Goal: Information Seeking & Learning: Learn about a topic

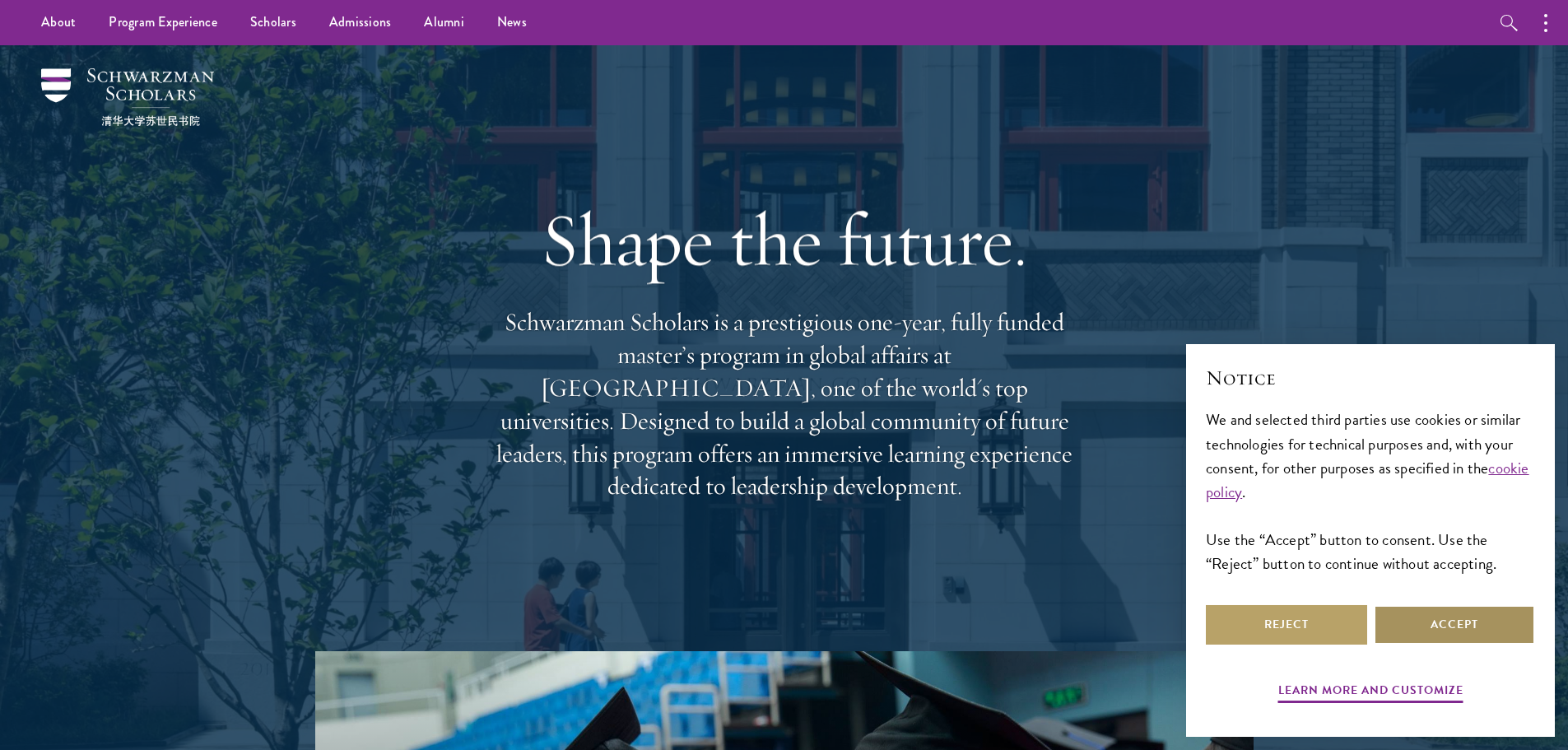
click at [1453, 625] on button "Accept" at bounding box center [1454, 624] width 162 height 39
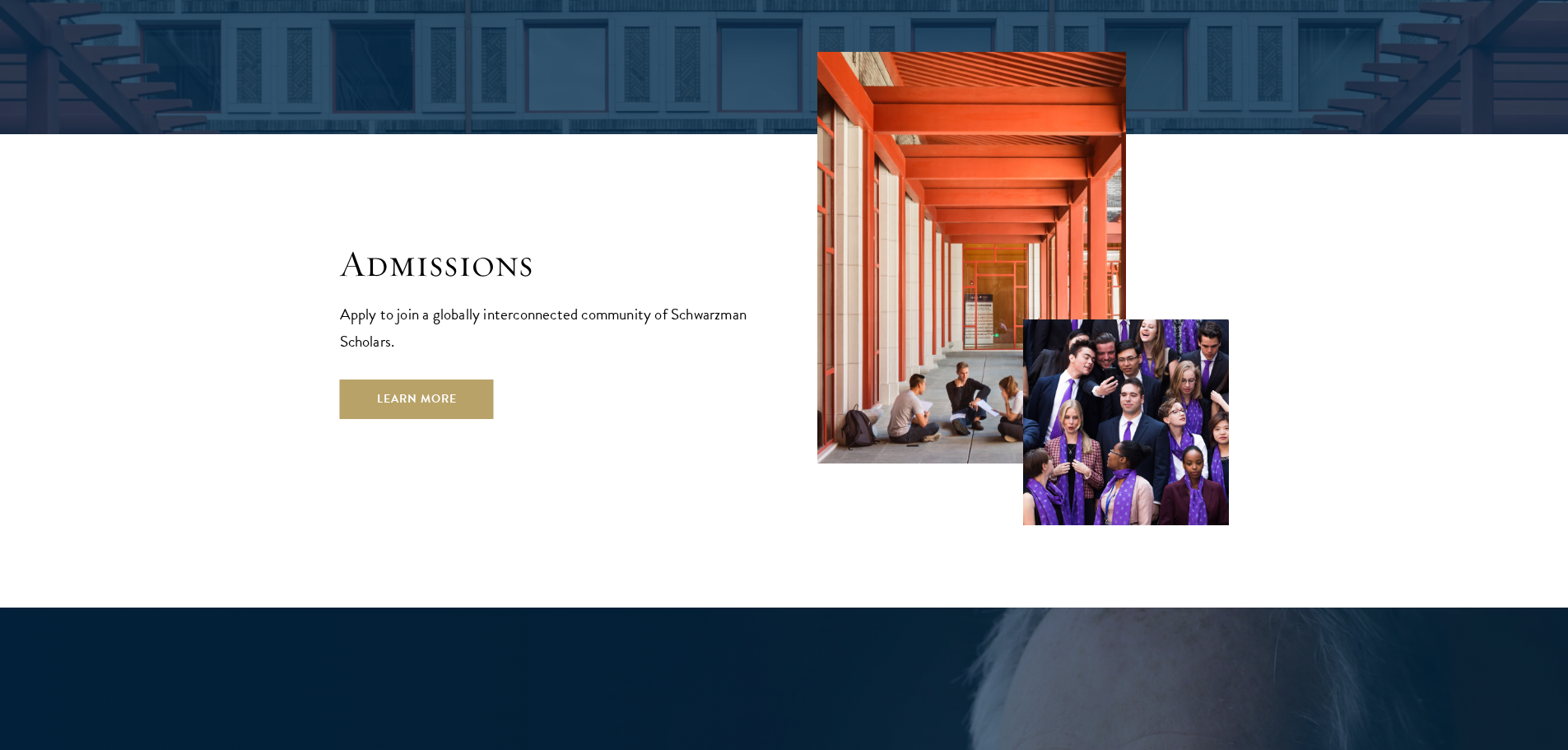
scroll to position [2738, 0]
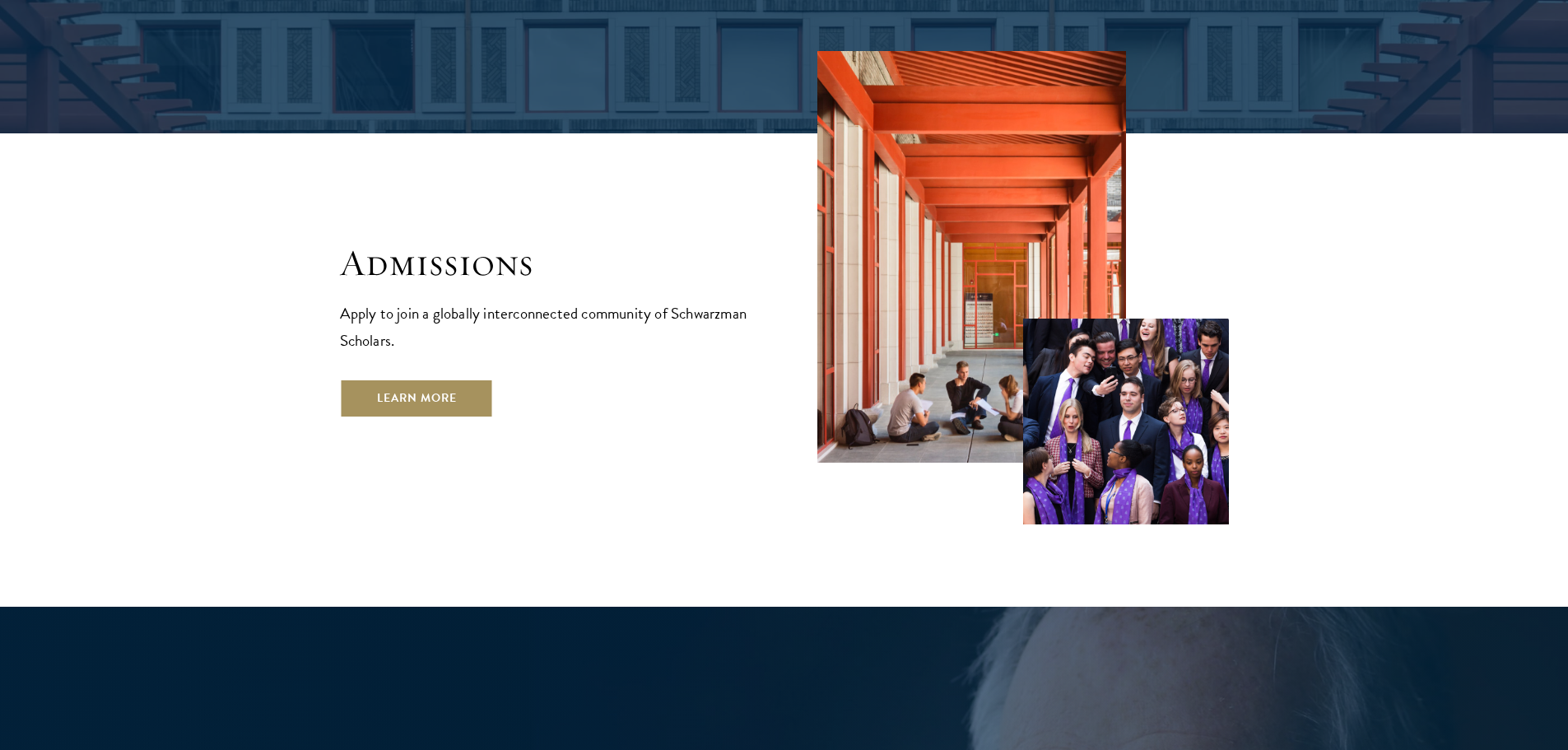
click at [468, 379] on link "Learn More" at bounding box center [417, 398] width 154 height 39
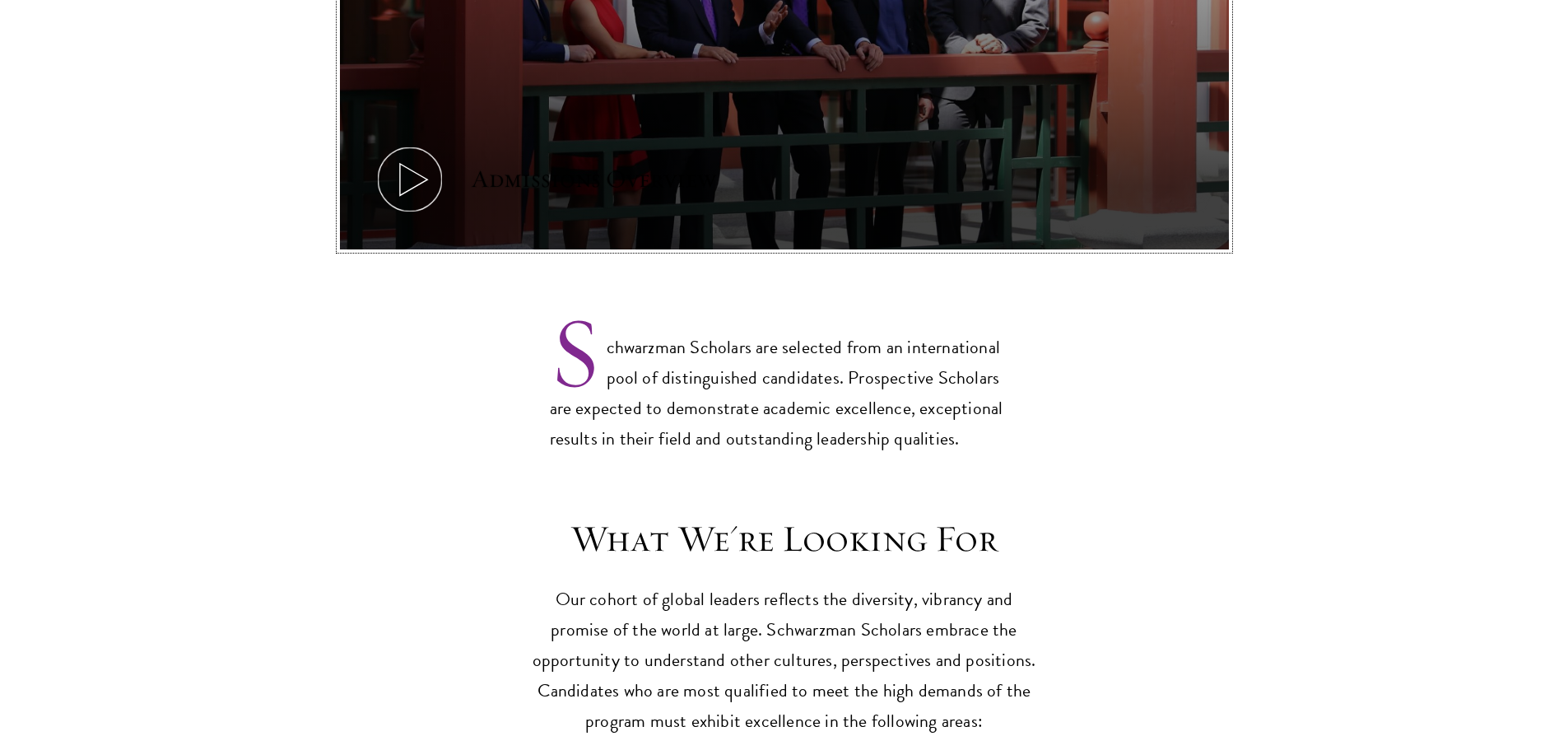
scroll to position [1130, 0]
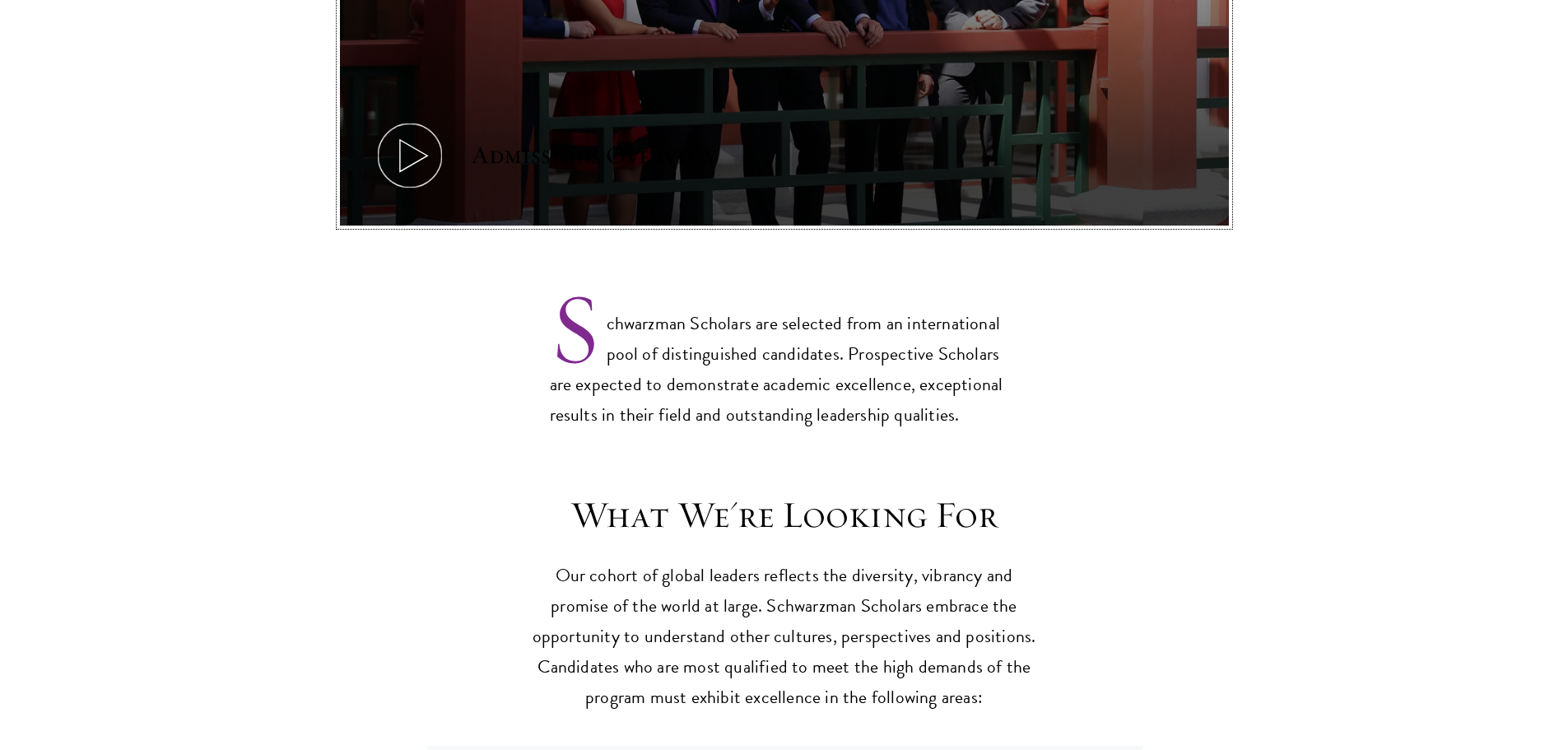
click at [410, 132] on icon at bounding box center [410, 155] width 74 height 74
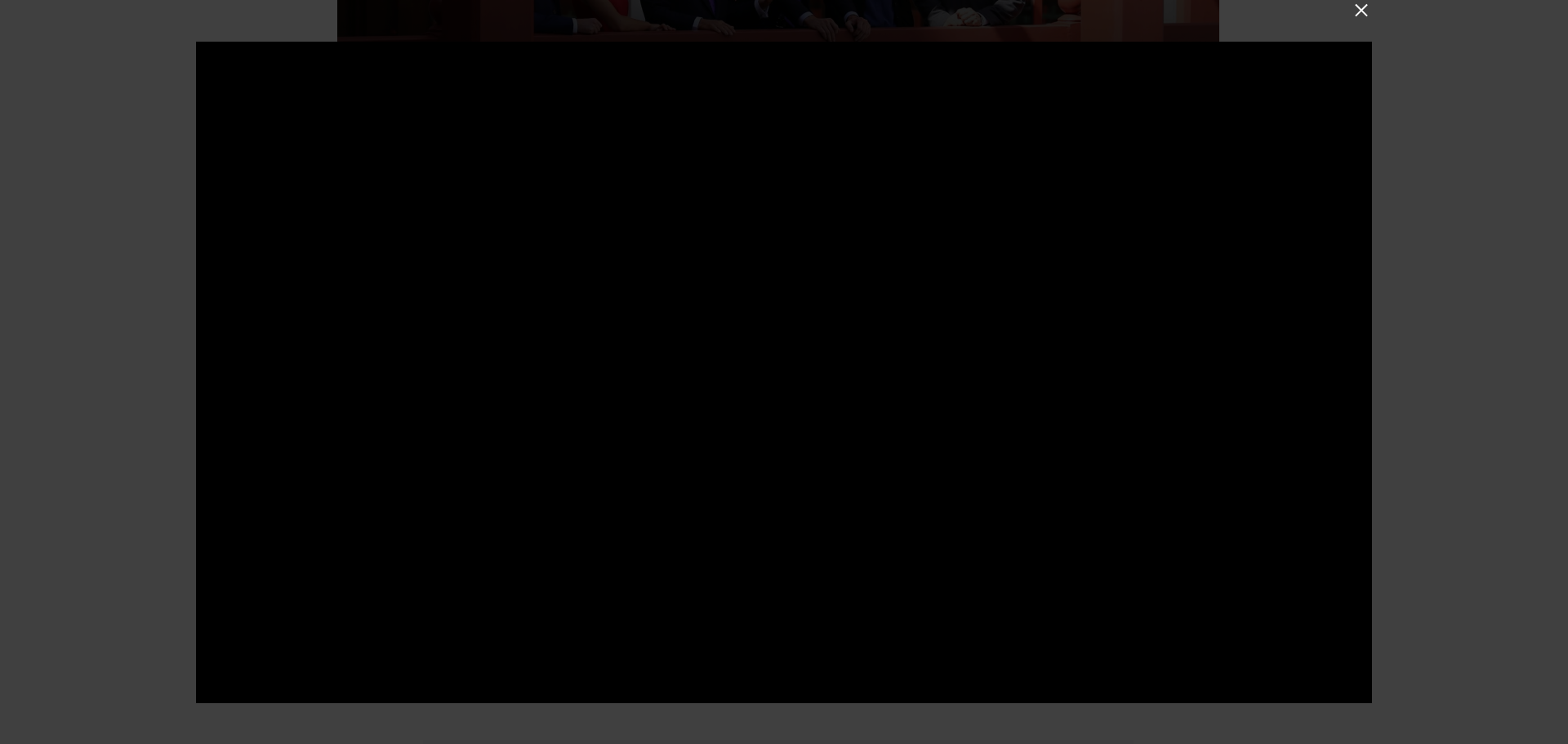
click at [1365, 11] on button at bounding box center [1361, 10] width 21 height 21
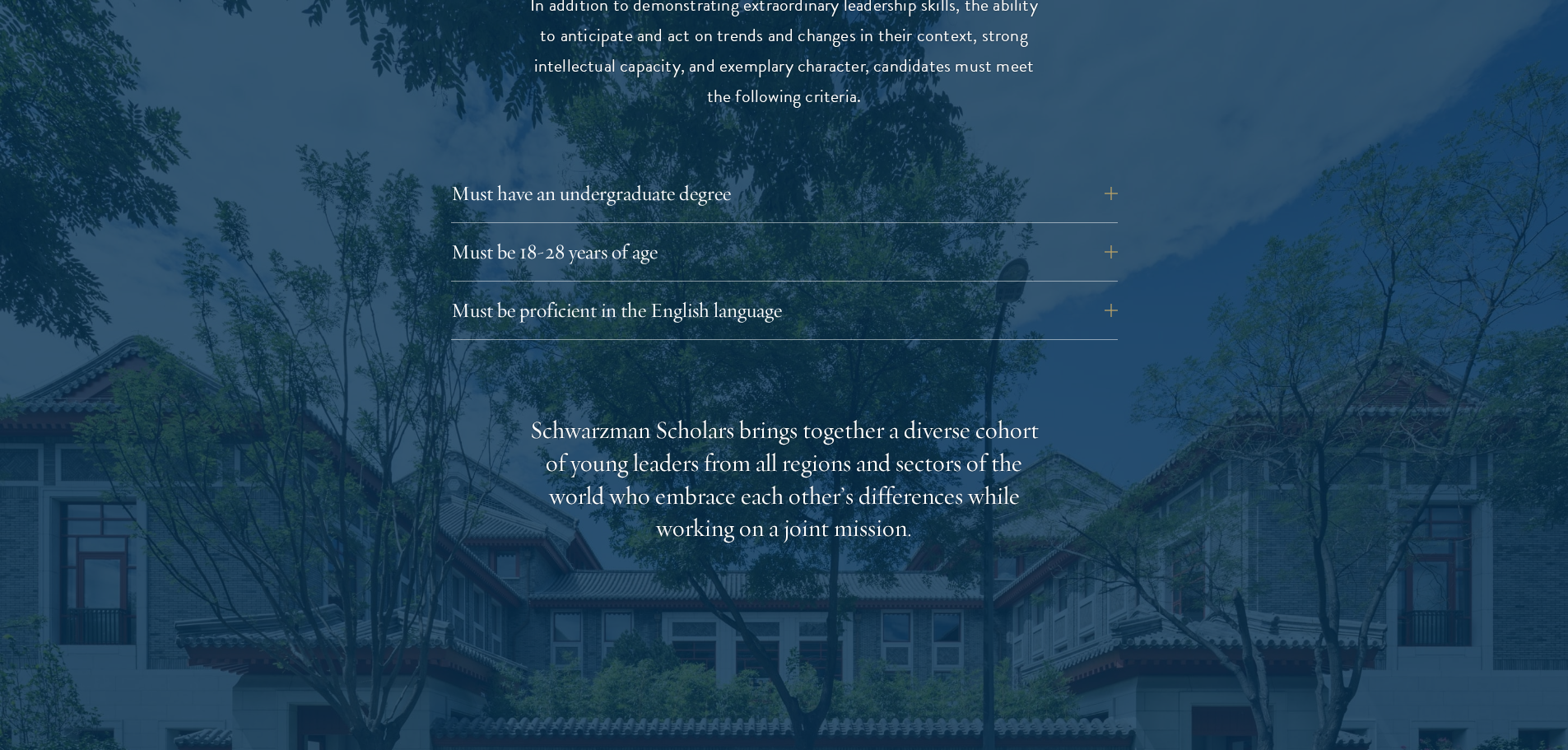
scroll to position [2272, 0]
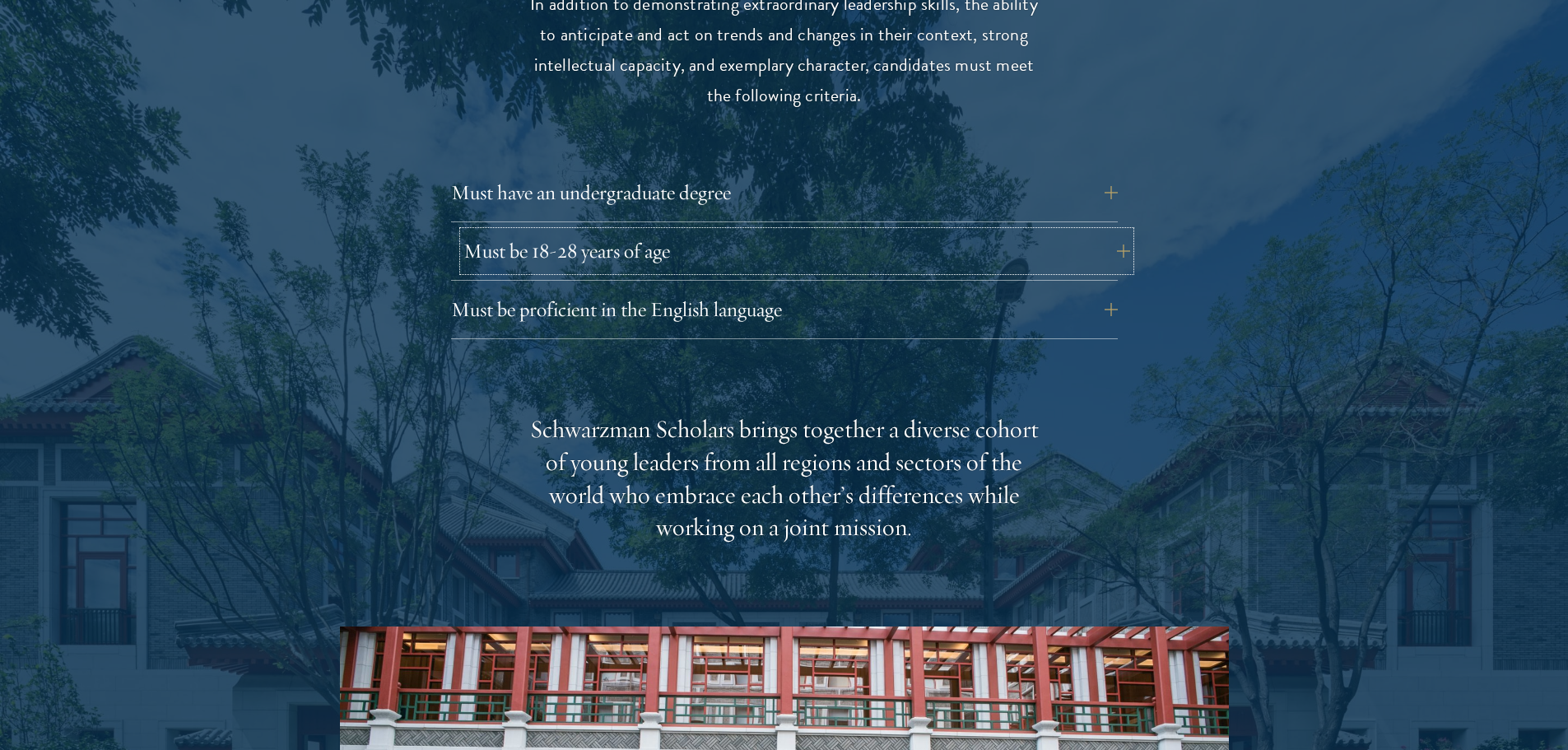
click at [1106, 231] on button "Must be 18-28 years of age" at bounding box center [797, 250] width 667 height 39
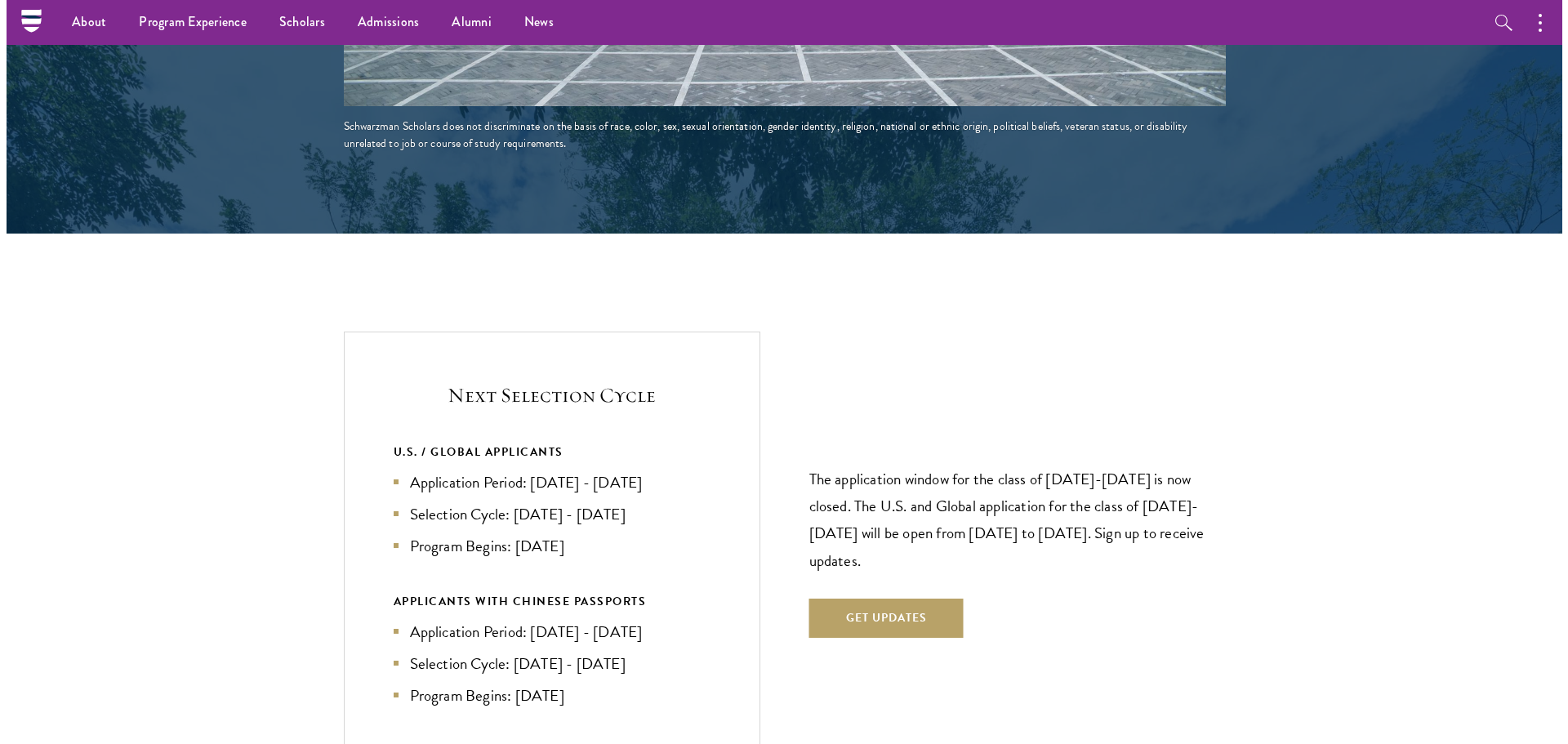
scroll to position [3345, 0]
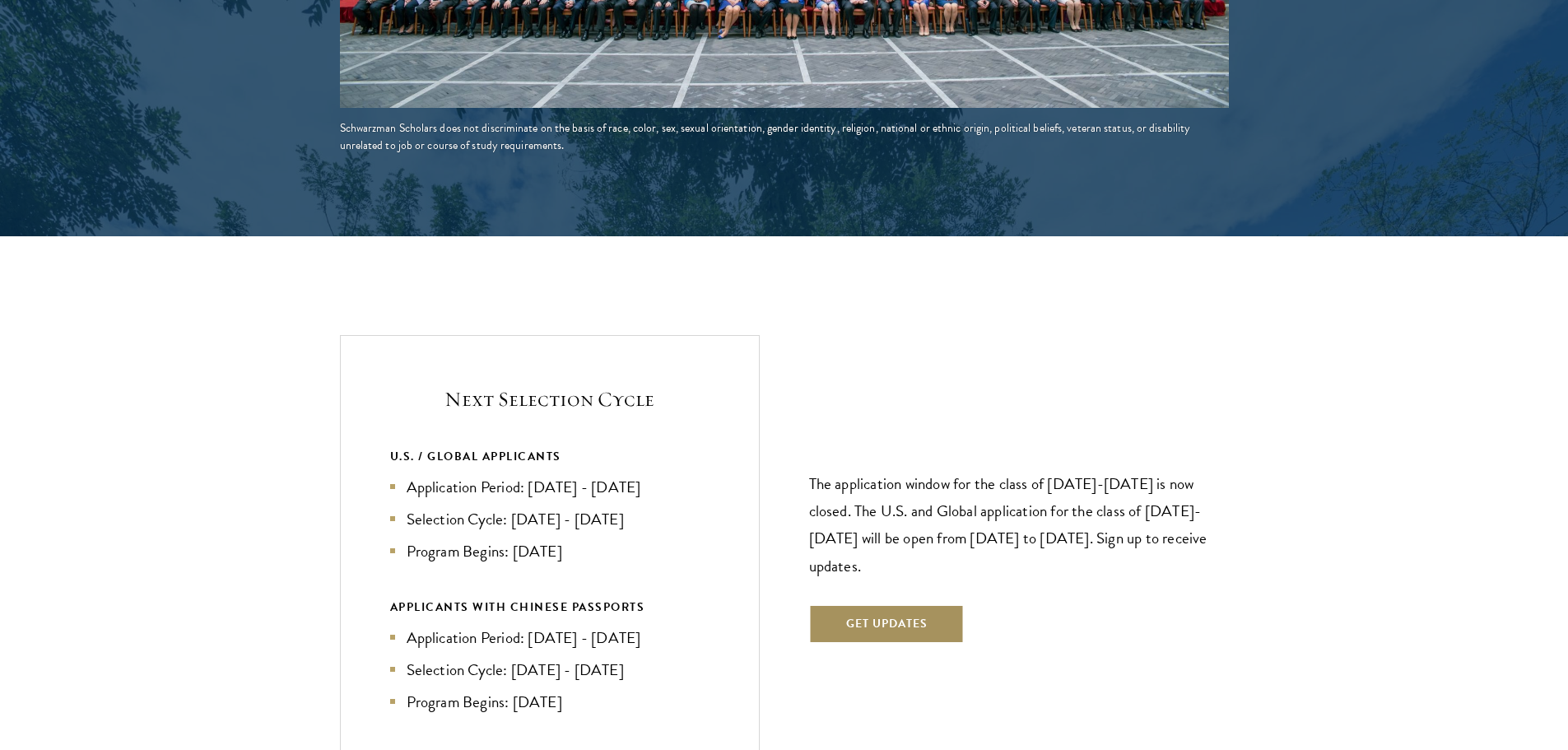
click at [944, 604] on button "Get Updates" at bounding box center [887, 623] width 156 height 39
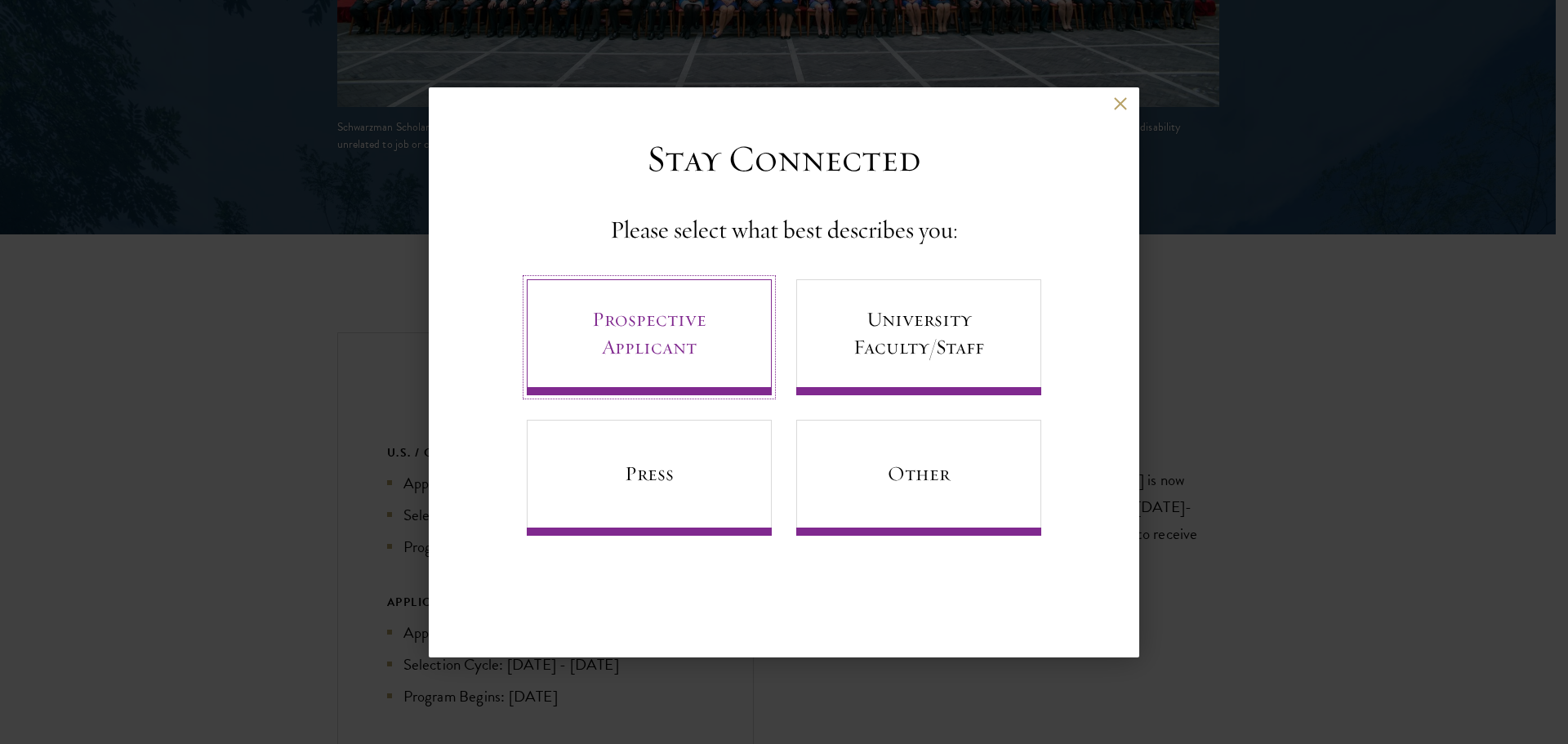
click at [704, 318] on link "Prospective Applicant" at bounding box center [649, 338] width 245 height 116
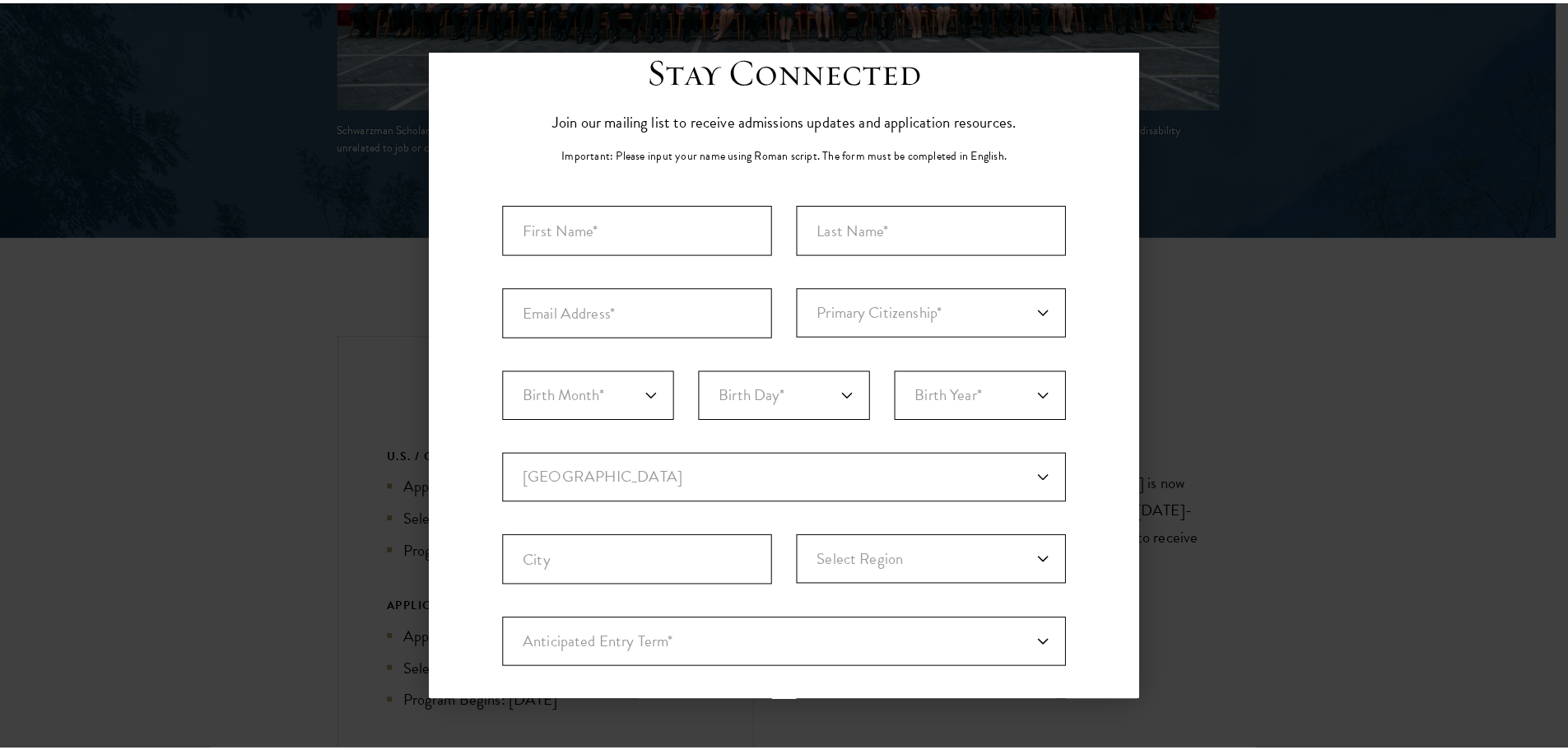
scroll to position [50, 0]
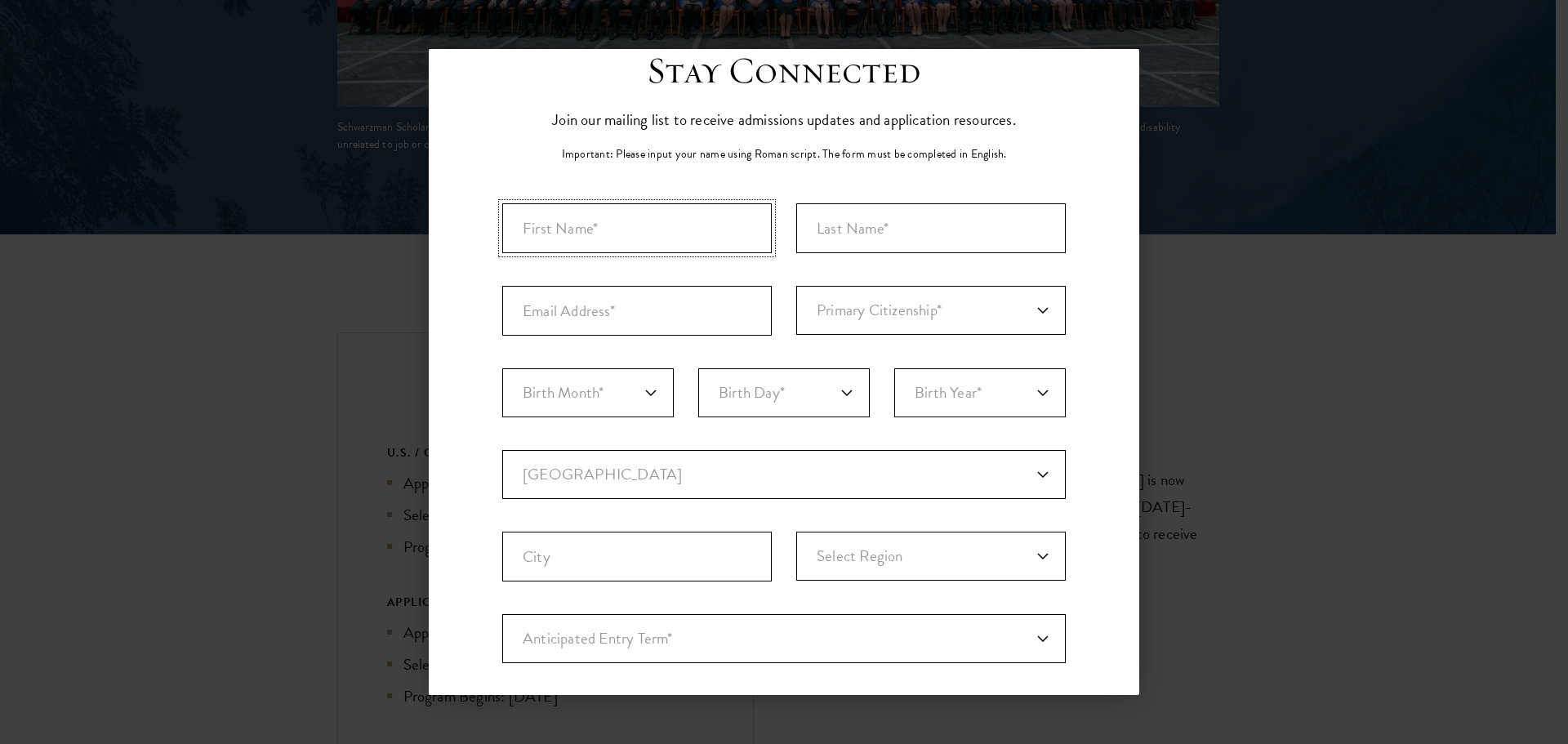
click at [650, 231] on input "First Name*" at bounding box center [637, 228] width 269 height 50
click at [1278, 151] on div "Back Stay Connected Please select what best describes you: Prospective Applican…" at bounding box center [784, 371] width 1568 height 646
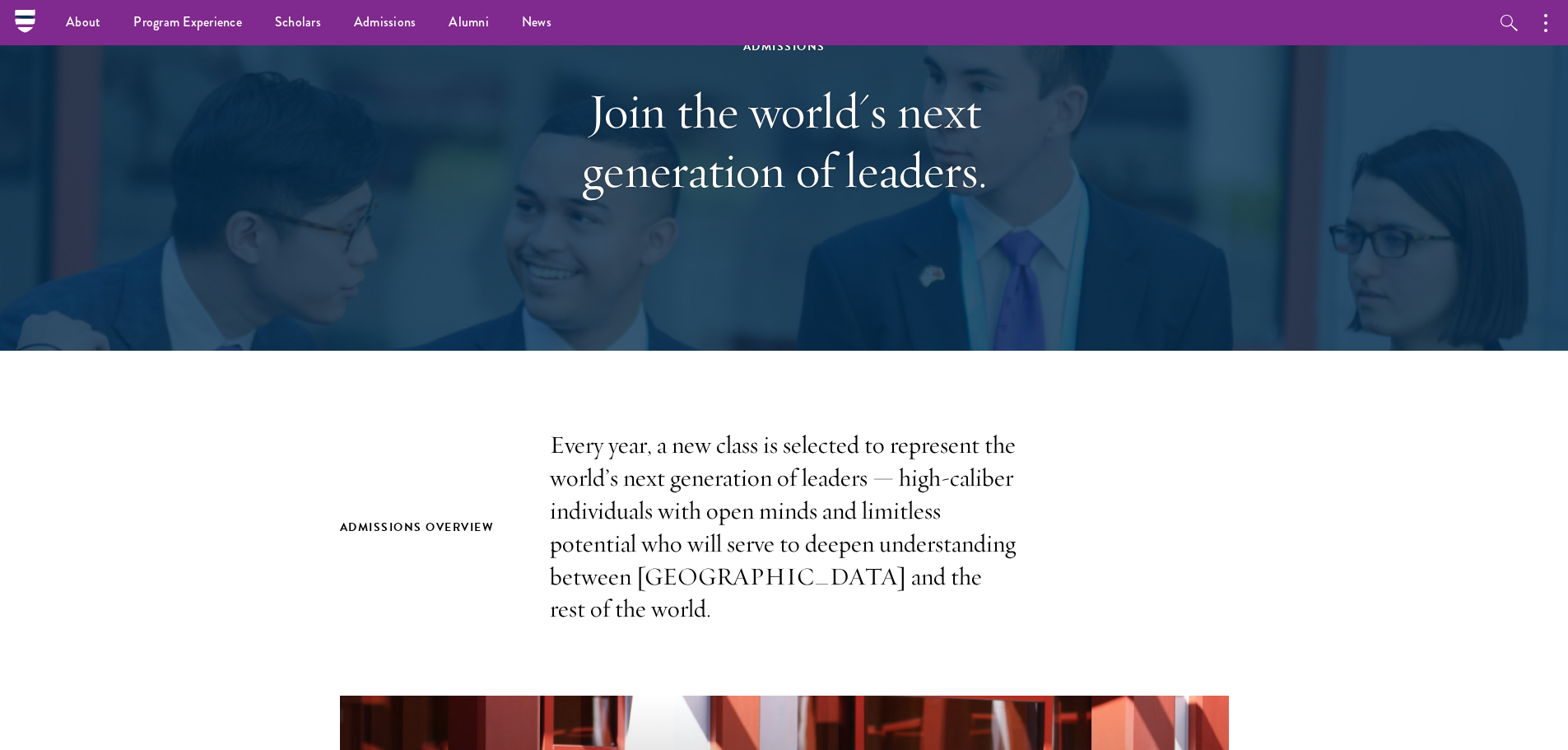
scroll to position [0, 0]
